Goal: Task Accomplishment & Management: Use online tool/utility

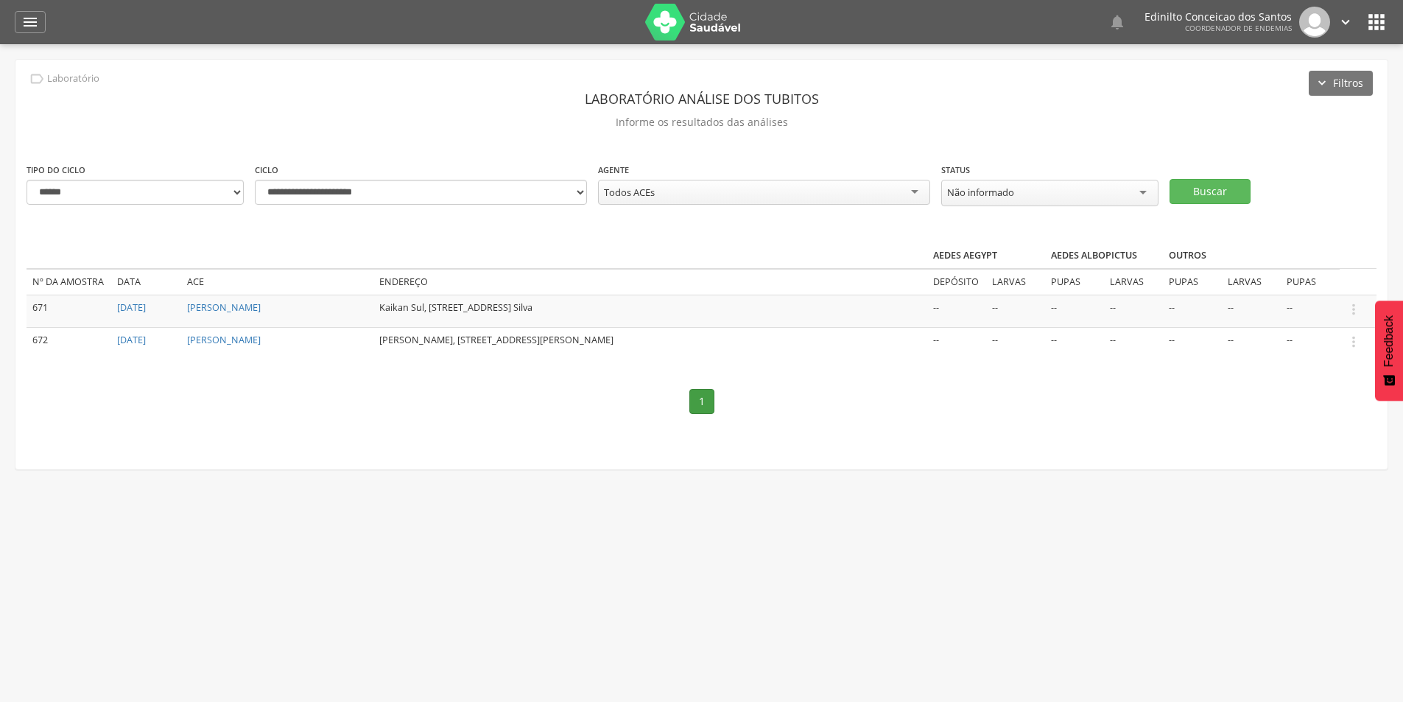
select select "*"
select select "**********"
click at [1350, 306] on icon "" at bounding box center [1354, 309] width 16 height 16
click at [1296, 284] on link "Informar resultado" at bounding box center [1303, 285] width 116 height 18
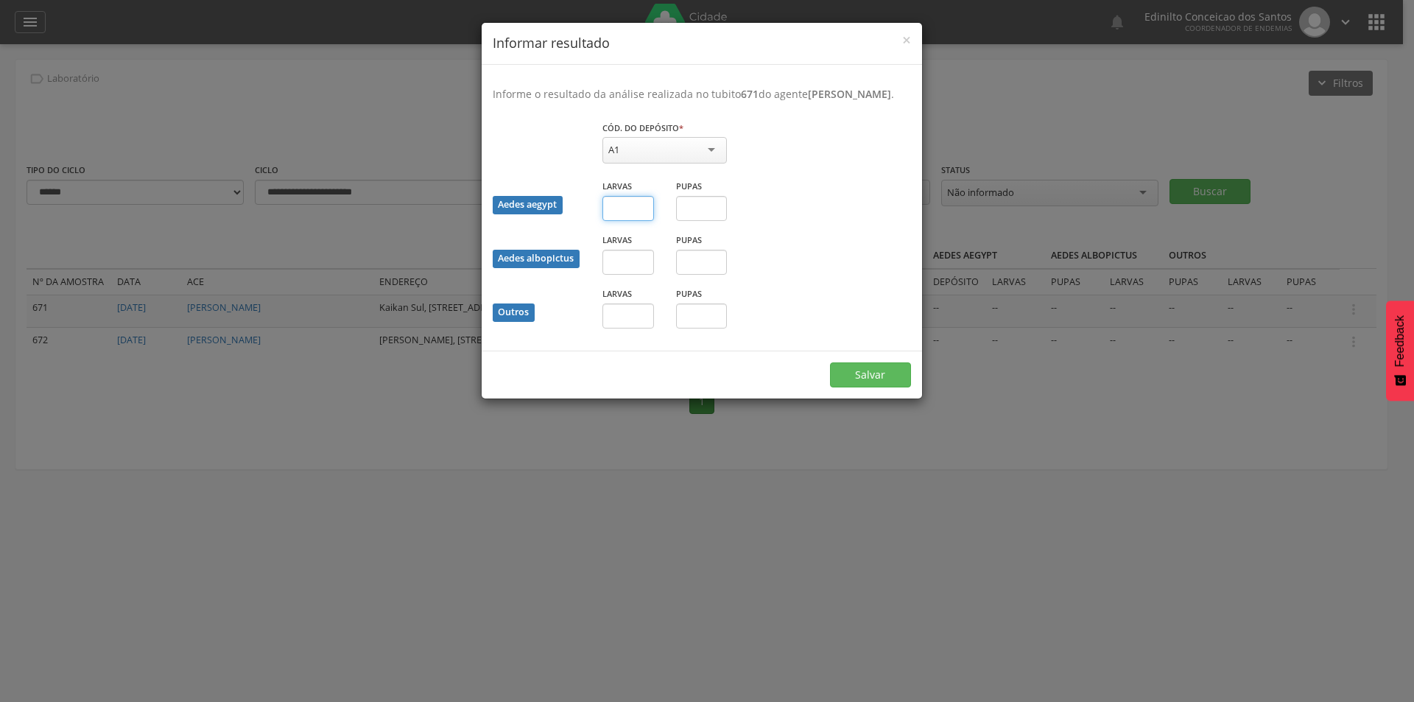
click at [626, 221] on input "text" at bounding box center [629, 208] width 52 height 25
type input "**"
click at [879, 383] on button "Salvar" at bounding box center [870, 374] width 81 height 25
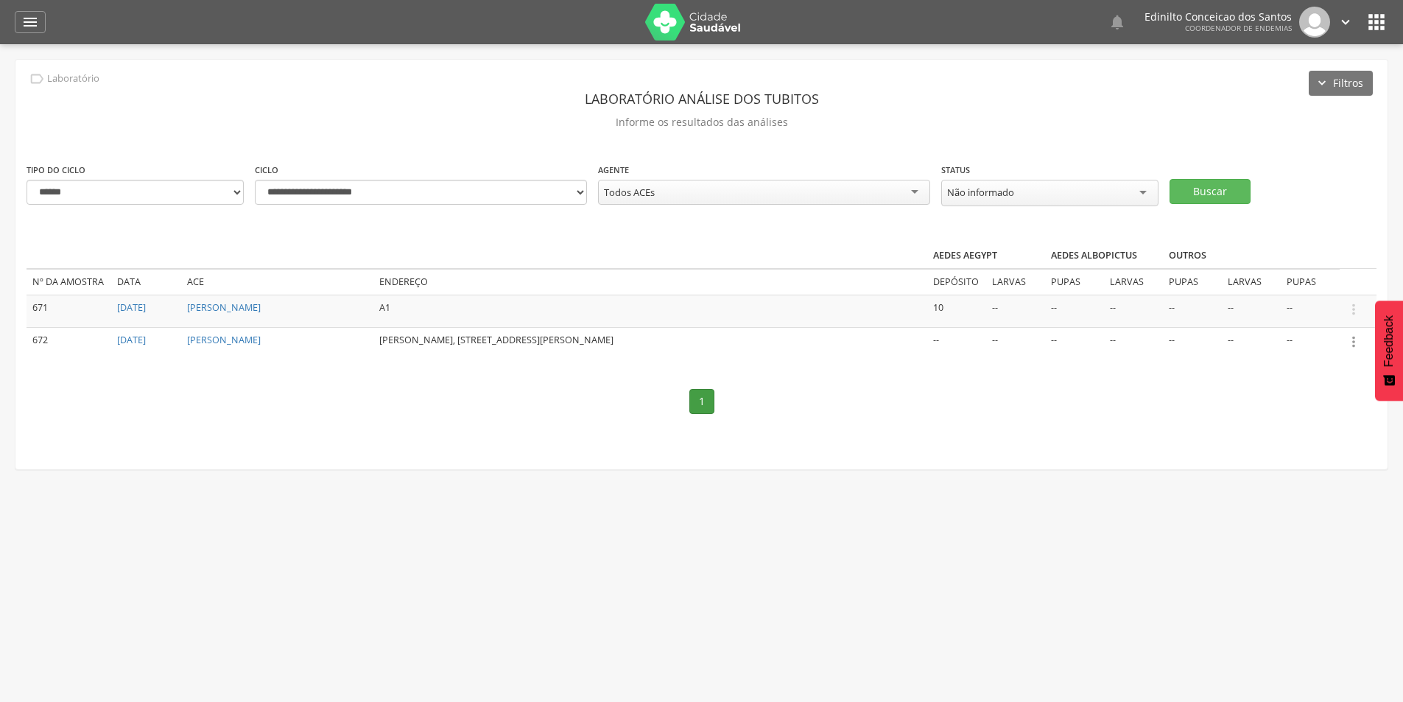
click at [1358, 342] on icon "" at bounding box center [1354, 342] width 16 height 16
click at [1319, 323] on link "Informar resultado" at bounding box center [1303, 317] width 116 height 18
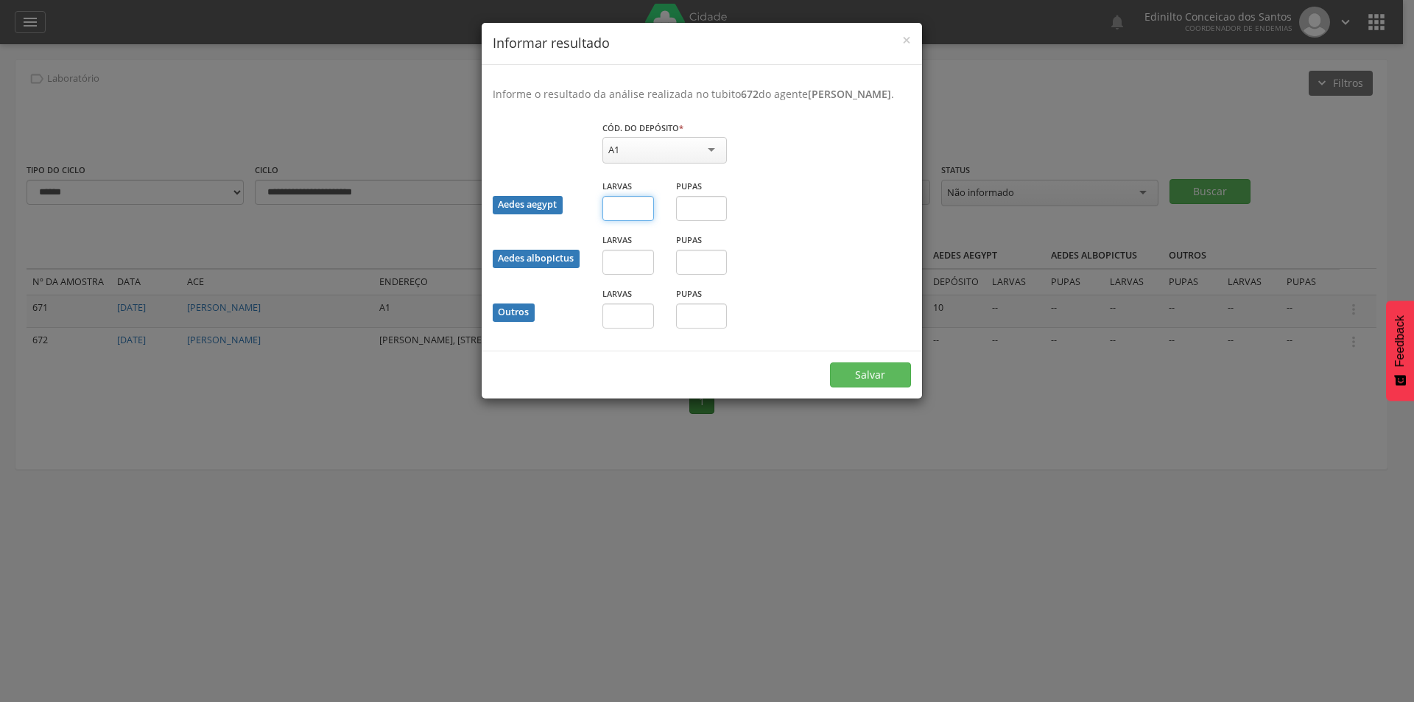
click at [631, 221] on input "text" at bounding box center [629, 208] width 52 height 25
type input "*"
click at [714, 221] on input "text" at bounding box center [702, 208] width 52 height 25
type input "*"
click at [674, 164] on div "A1" at bounding box center [665, 150] width 124 height 27
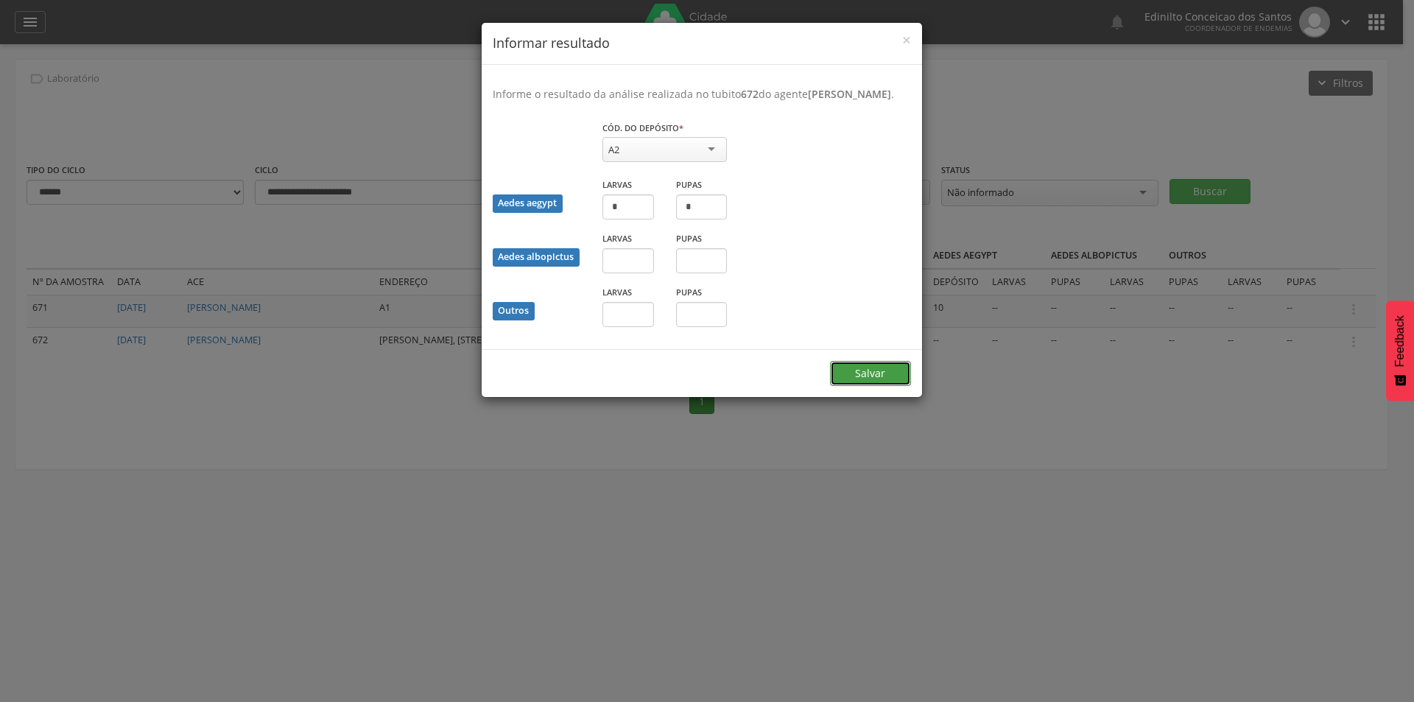
click at [869, 386] on button "Salvar" at bounding box center [870, 373] width 81 height 25
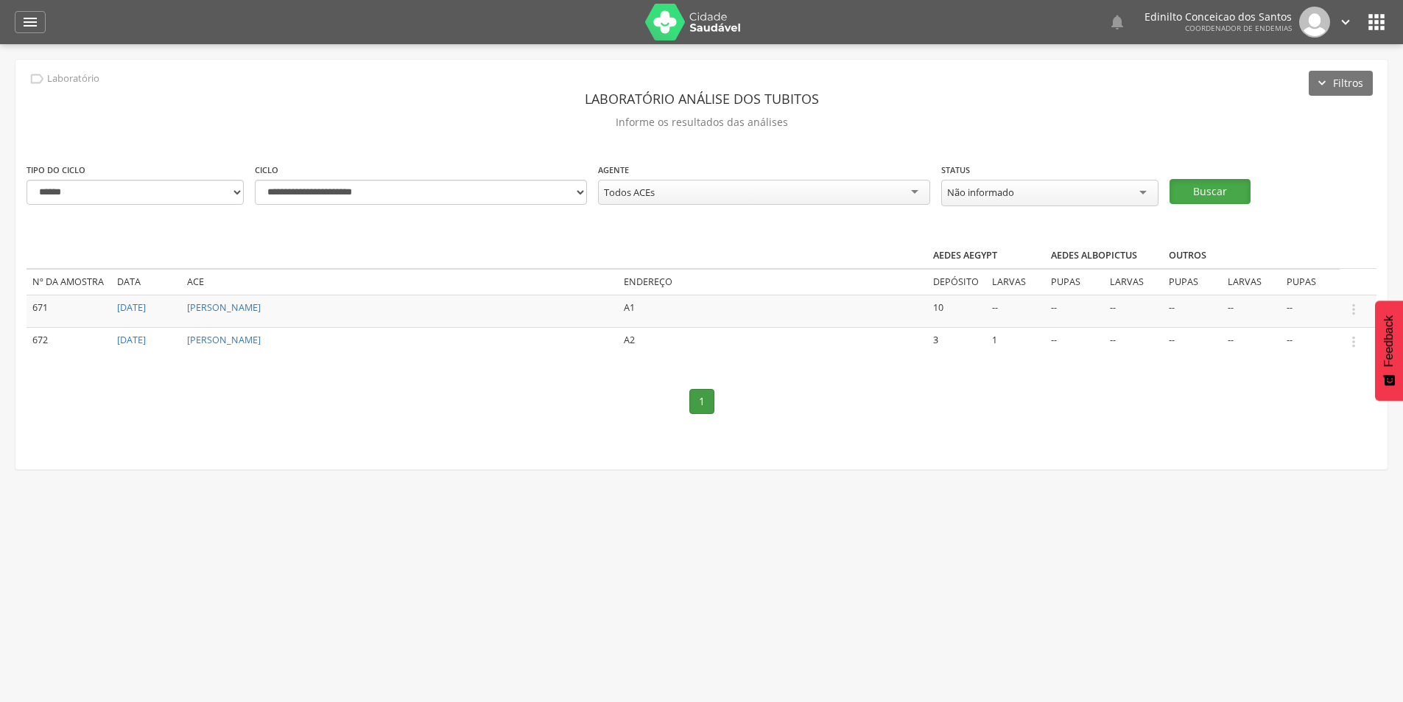
click at [1226, 196] on button "Buscar" at bounding box center [1210, 191] width 81 height 25
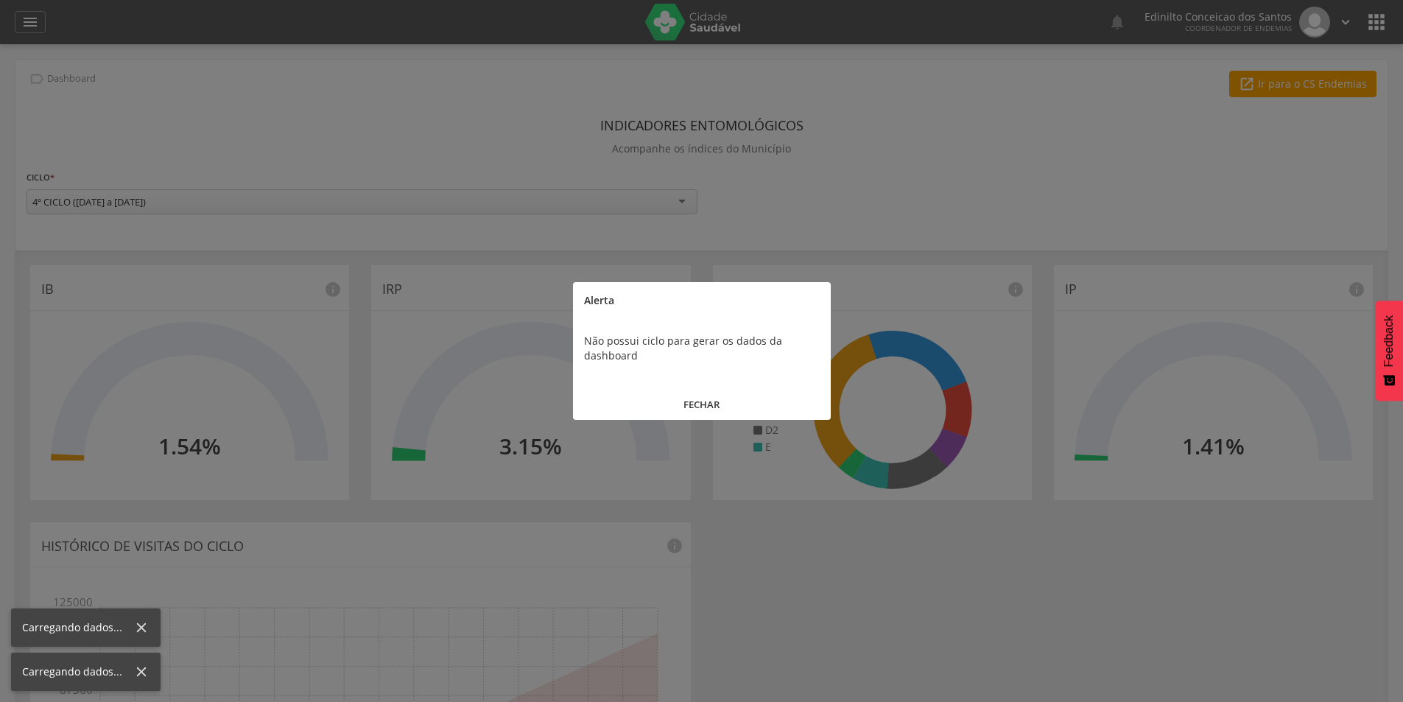
click at [696, 401] on button "FECHAR" at bounding box center [702, 405] width 258 height 32
